Goal: Transaction & Acquisition: Subscribe to service/newsletter

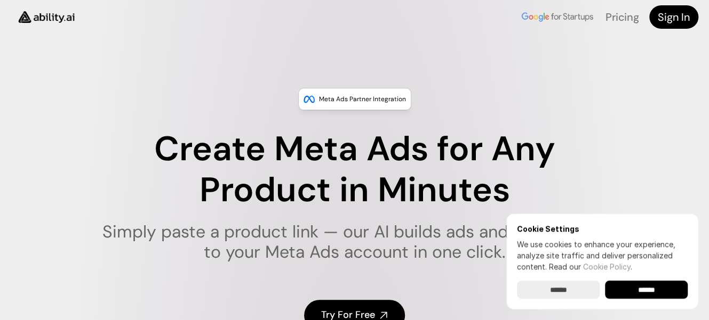
scroll to position [124, 0]
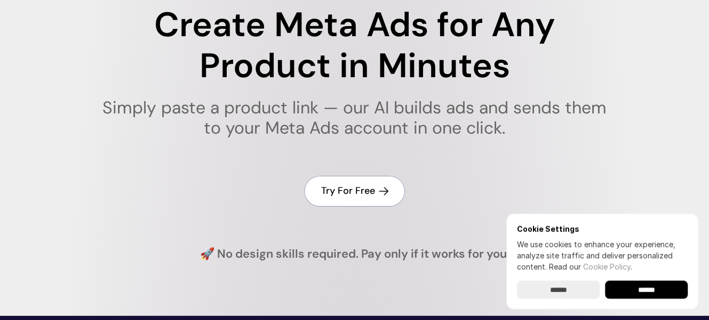
click at [352, 201] on link "Try For Free" at bounding box center [354, 191] width 101 height 30
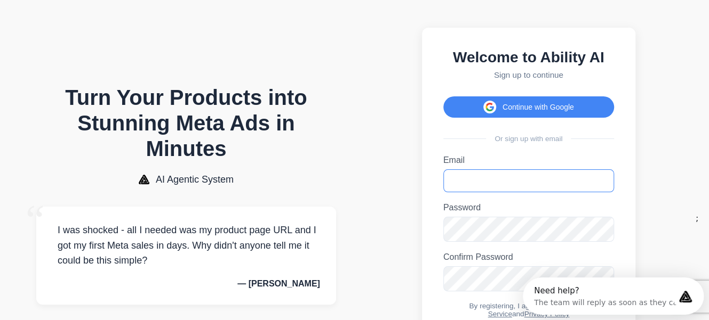
click at [527, 187] on input "Email" at bounding box center [528, 181] width 171 height 23
type input "**********"
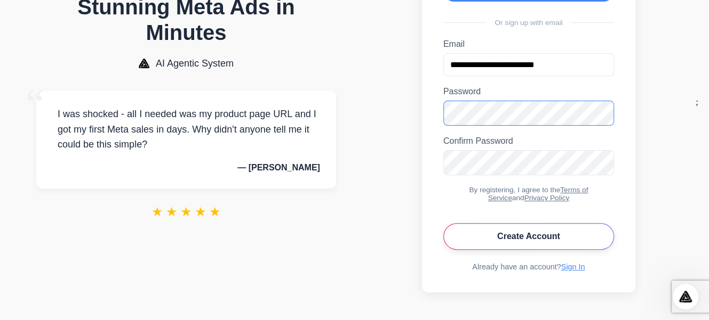
scroll to position [124, 0]
click at [546, 250] on button "Create Account" at bounding box center [530, 236] width 171 height 27
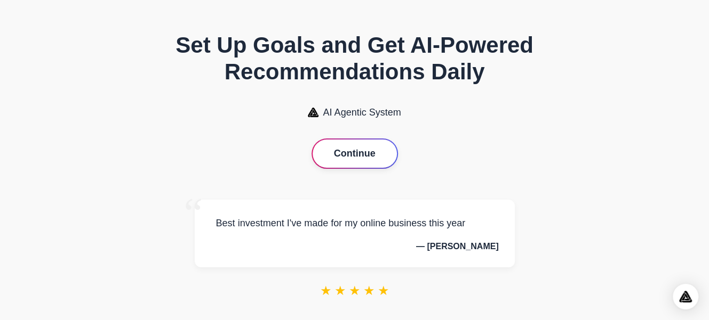
click at [355, 165] on button "Continue" at bounding box center [354, 154] width 84 height 28
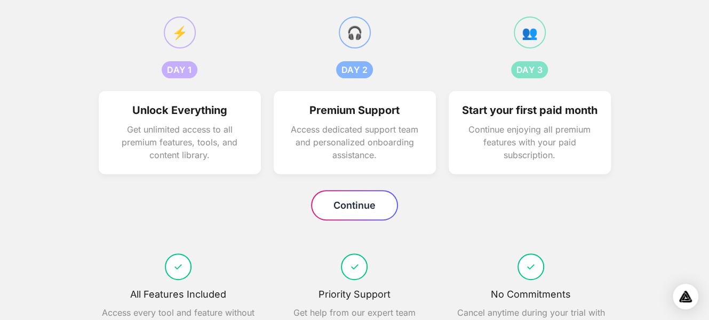
scroll to position [124, 0]
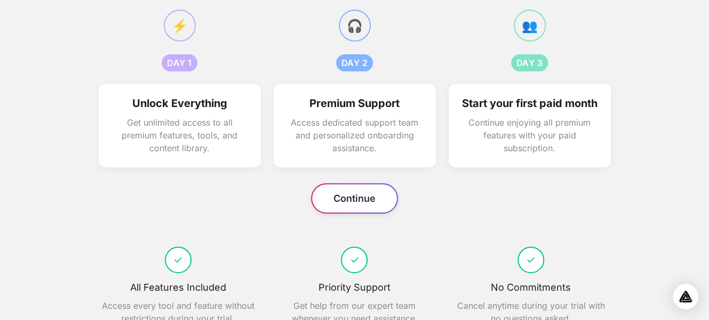
click at [355, 211] on button "Continue" at bounding box center [354, 199] width 85 height 28
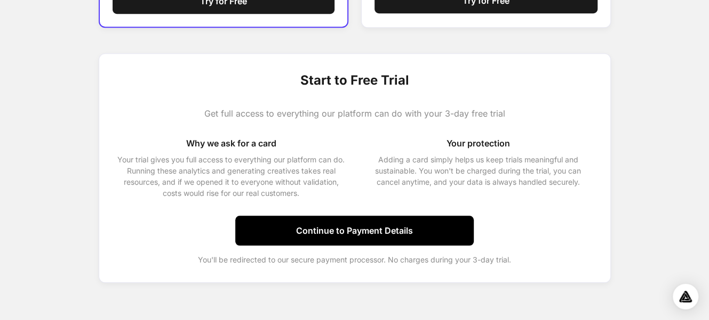
scroll to position [41, 0]
